Goal: Use online tool/utility: Use online tool/utility

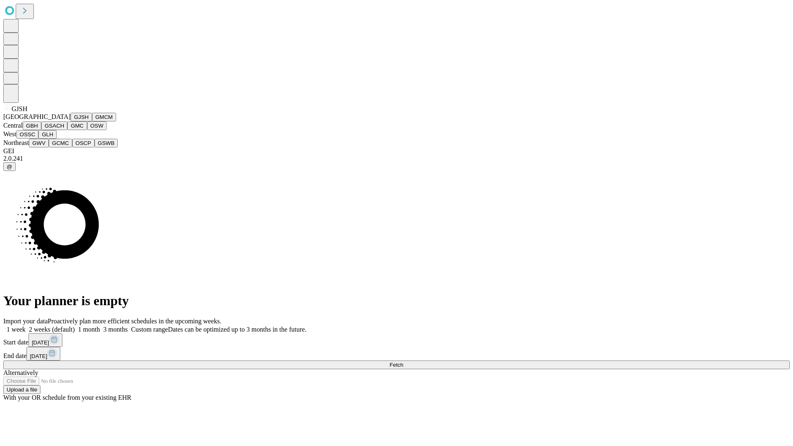
click at [71, 121] on button "GJSH" at bounding box center [81, 117] width 21 height 9
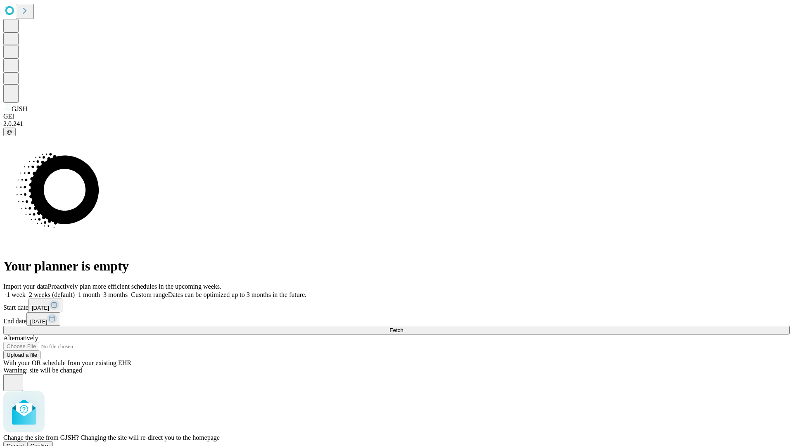
click at [50, 443] on span "Confirm" at bounding box center [40, 446] width 19 height 6
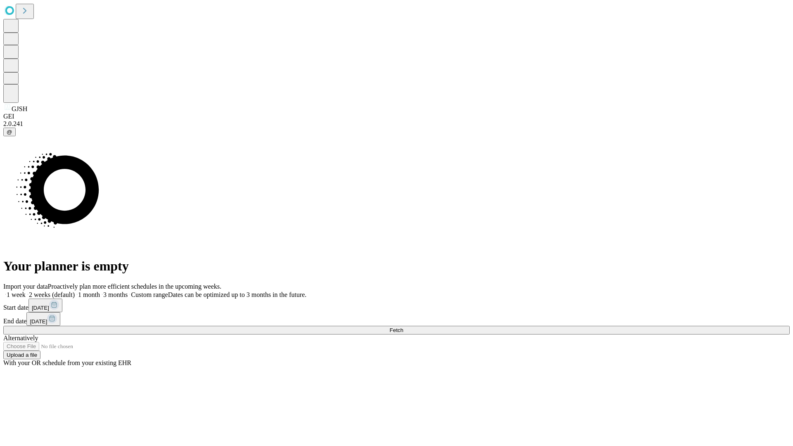
click at [75, 291] on label "2 weeks (default)" at bounding box center [50, 294] width 49 height 7
click at [403, 327] on span "Fetch" at bounding box center [397, 330] width 14 height 6
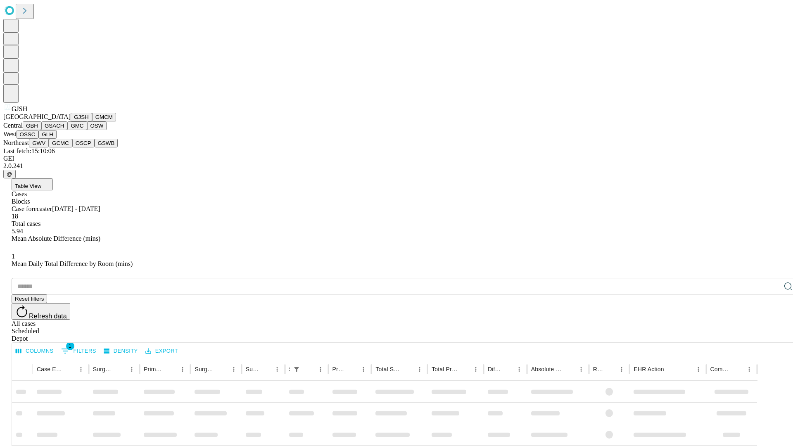
click at [92, 121] on button "GMCM" at bounding box center [104, 117] width 24 height 9
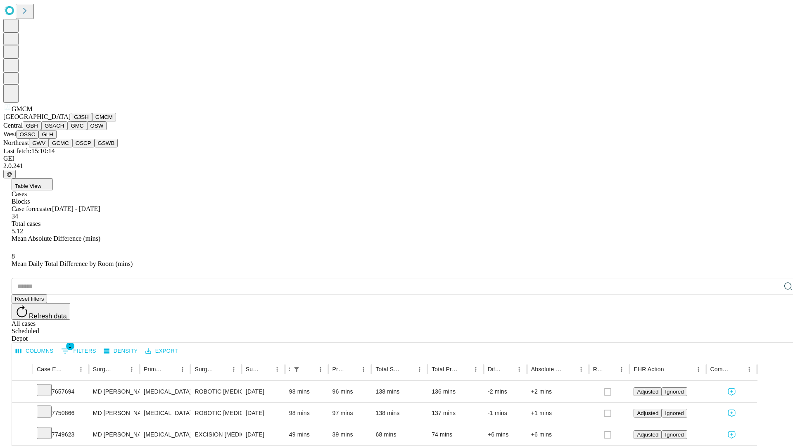
click at [41, 130] on button "GBH" at bounding box center [32, 125] width 19 height 9
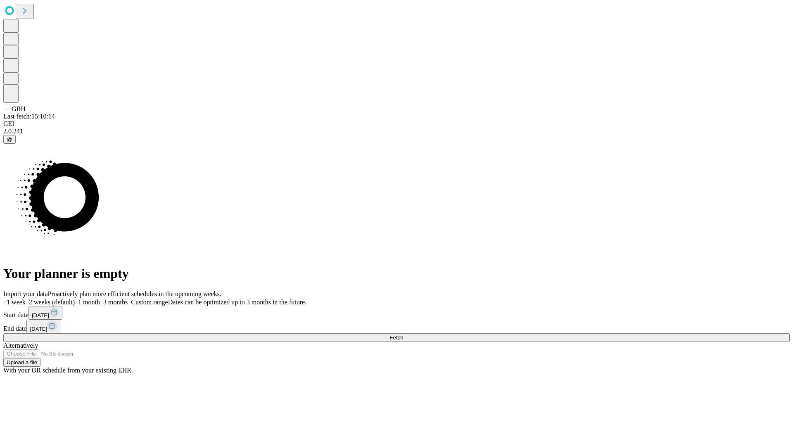
click at [75, 299] on label "2 weeks (default)" at bounding box center [50, 302] width 49 height 7
click at [403, 335] on span "Fetch" at bounding box center [397, 338] width 14 height 6
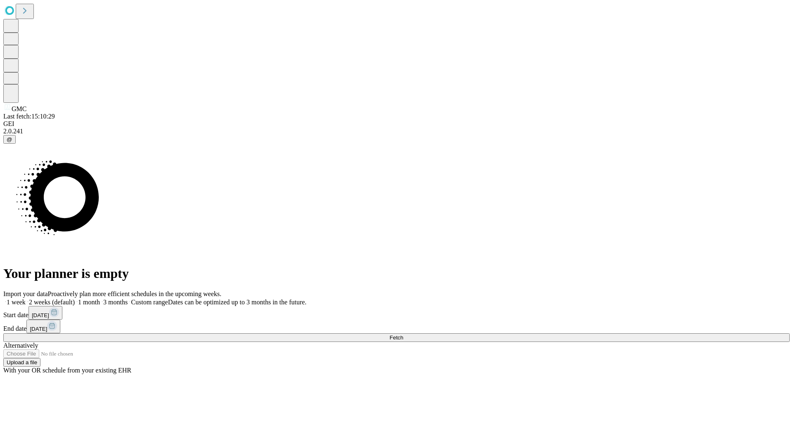
click at [403, 335] on span "Fetch" at bounding box center [397, 338] width 14 height 6
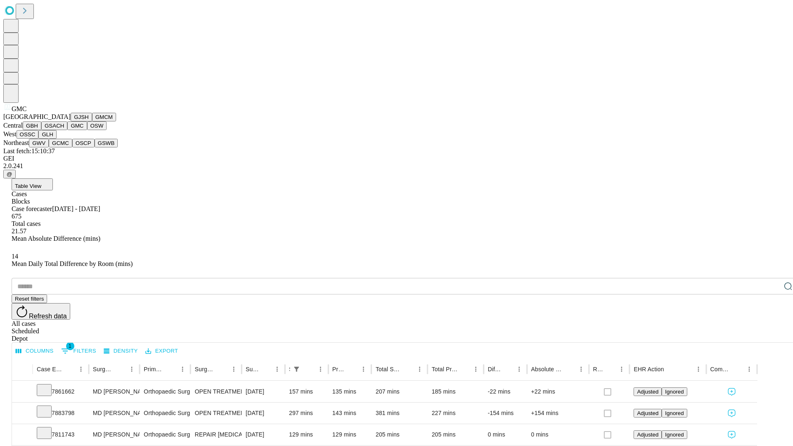
click at [87, 130] on button "OSW" at bounding box center [97, 125] width 20 height 9
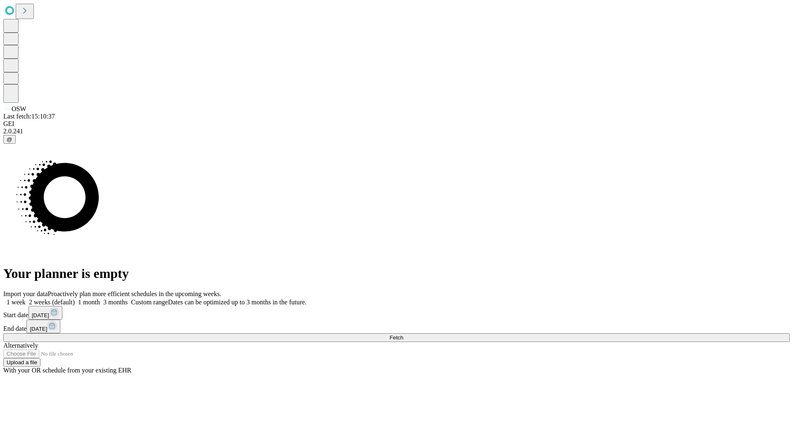
click at [75, 299] on label "2 weeks (default)" at bounding box center [50, 302] width 49 height 7
click at [403, 335] on span "Fetch" at bounding box center [397, 338] width 14 height 6
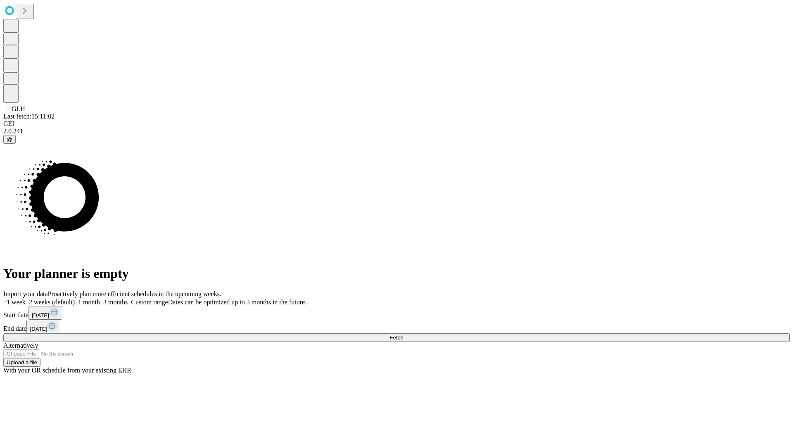
click at [75, 299] on label "2 weeks (default)" at bounding box center [50, 302] width 49 height 7
click at [403, 335] on span "Fetch" at bounding box center [397, 338] width 14 height 6
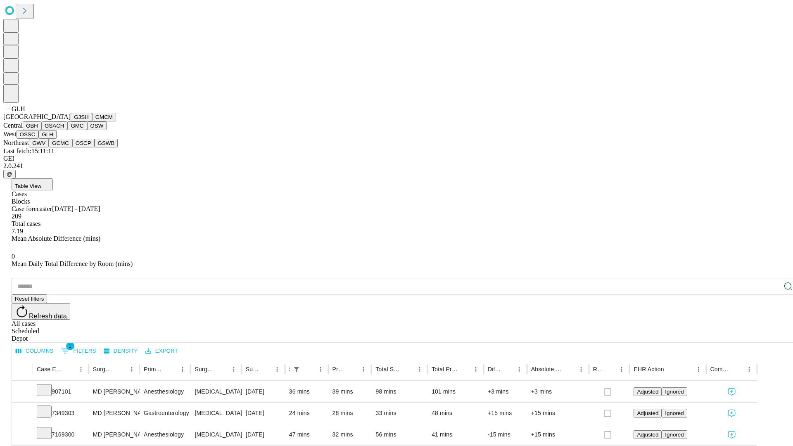
click at [49, 148] on button "GWV" at bounding box center [39, 143] width 20 height 9
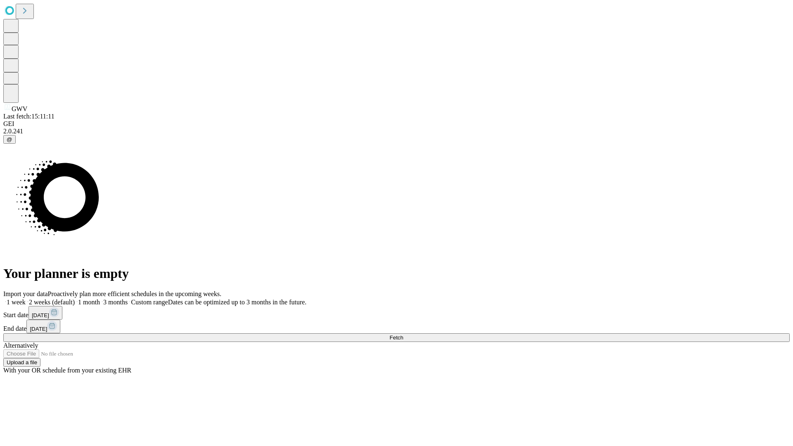
click at [403, 335] on span "Fetch" at bounding box center [397, 338] width 14 height 6
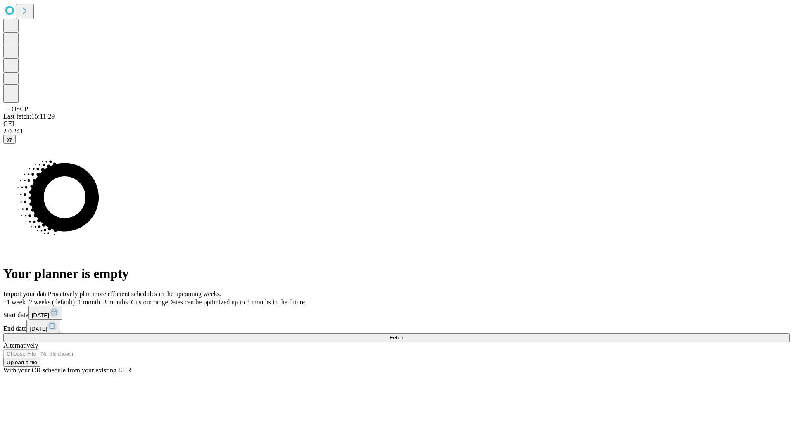
click at [75, 299] on label "2 weeks (default)" at bounding box center [50, 302] width 49 height 7
click at [403, 335] on span "Fetch" at bounding box center [397, 338] width 14 height 6
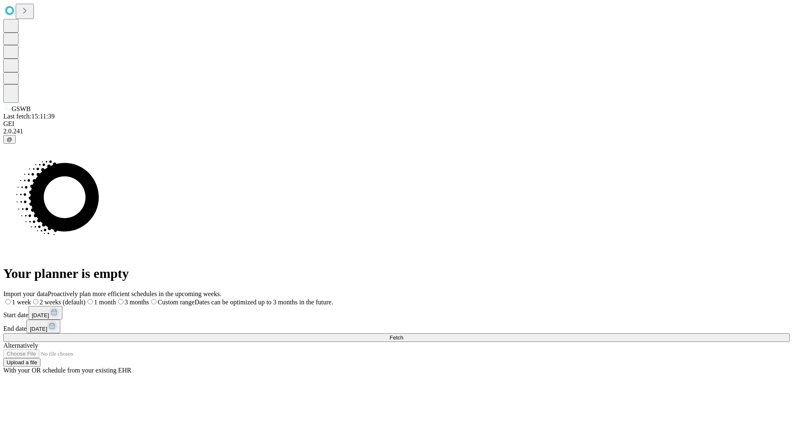
click at [86, 299] on label "2 weeks (default)" at bounding box center [58, 302] width 55 height 7
click at [403, 335] on span "Fetch" at bounding box center [397, 338] width 14 height 6
